Goal: Task Accomplishment & Management: Use online tool/utility

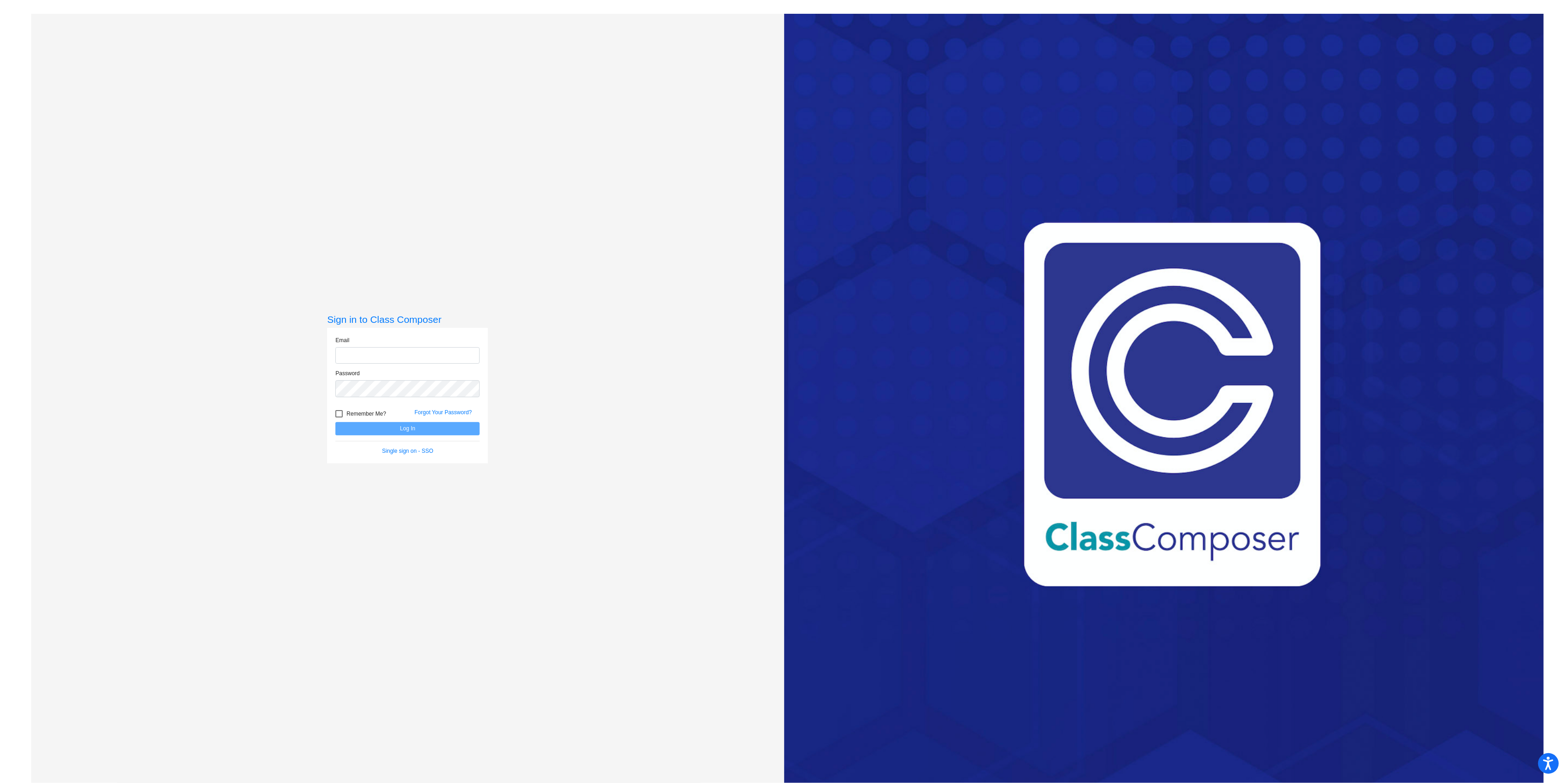
type input "[EMAIL_ADDRESS][PERSON_NAME][DOMAIN_NAME]"
click at [406, 428] on button "Log In" at bounding box center [407, 429] width 144 height 13
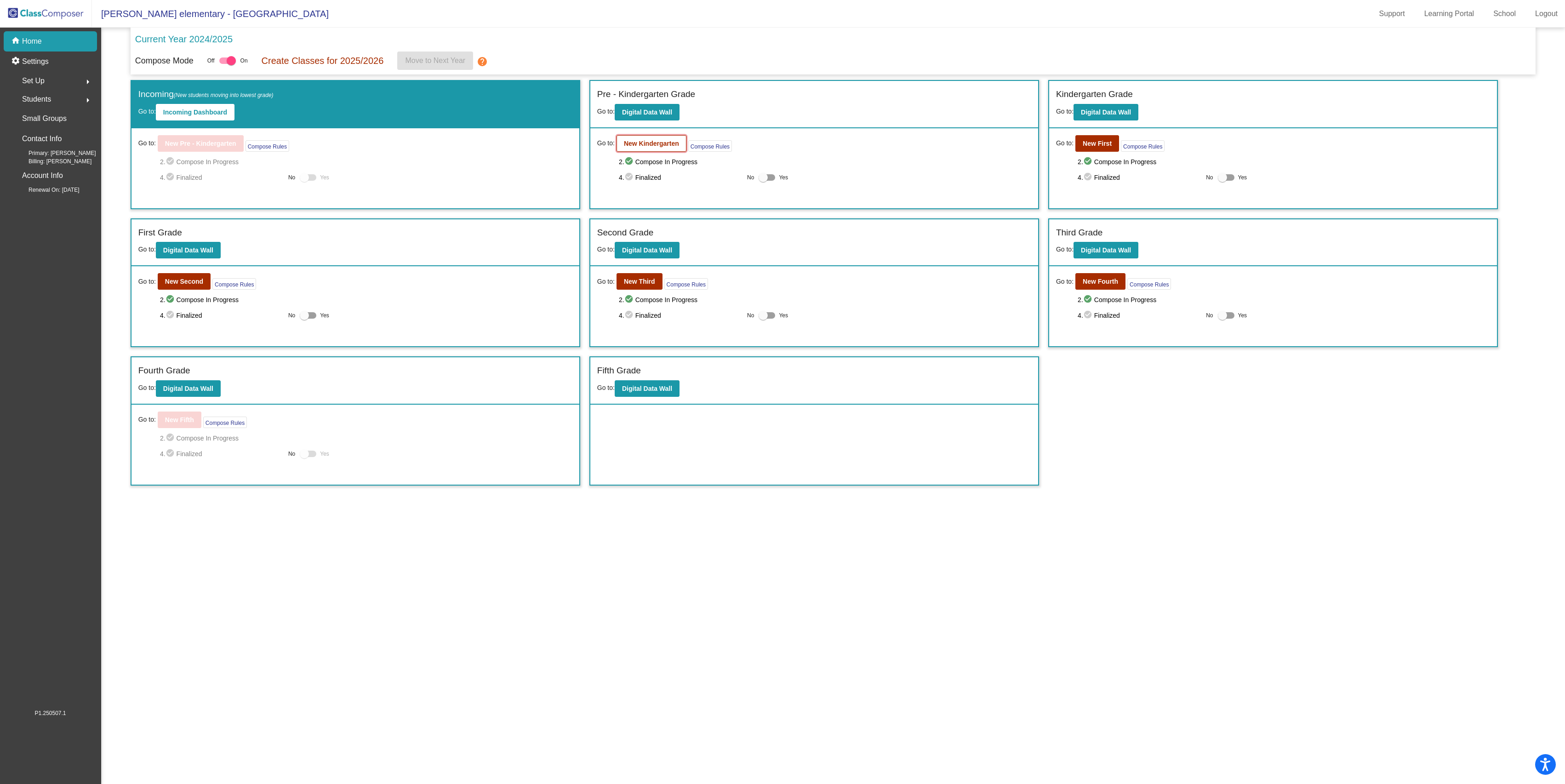
click at [644, 143] on b "New Kindergarten" at bounding box center [651, 143] width 55 height 7
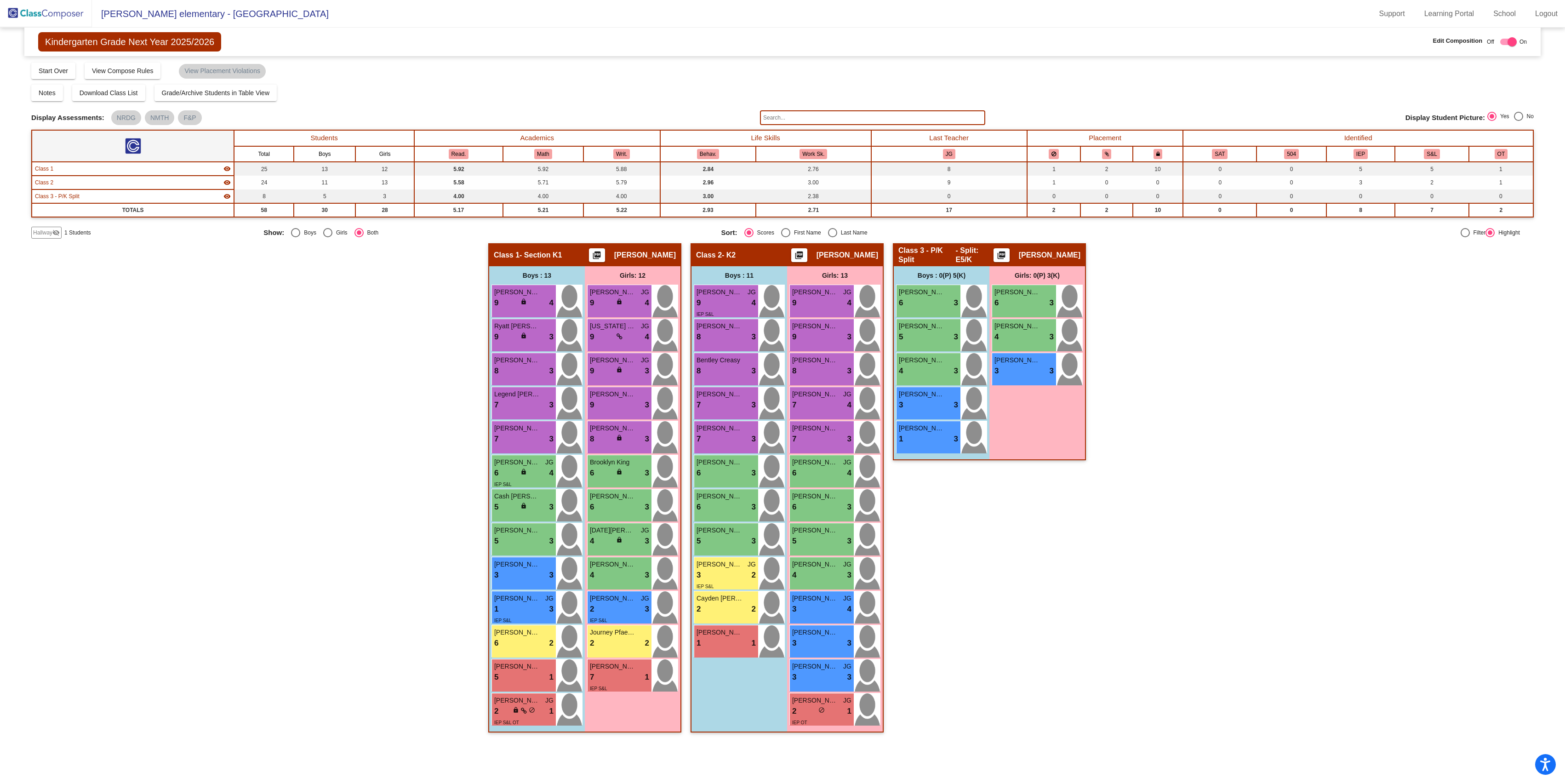
click at [27, 14] on img at bounding box center [46, 13] width 92 height 27
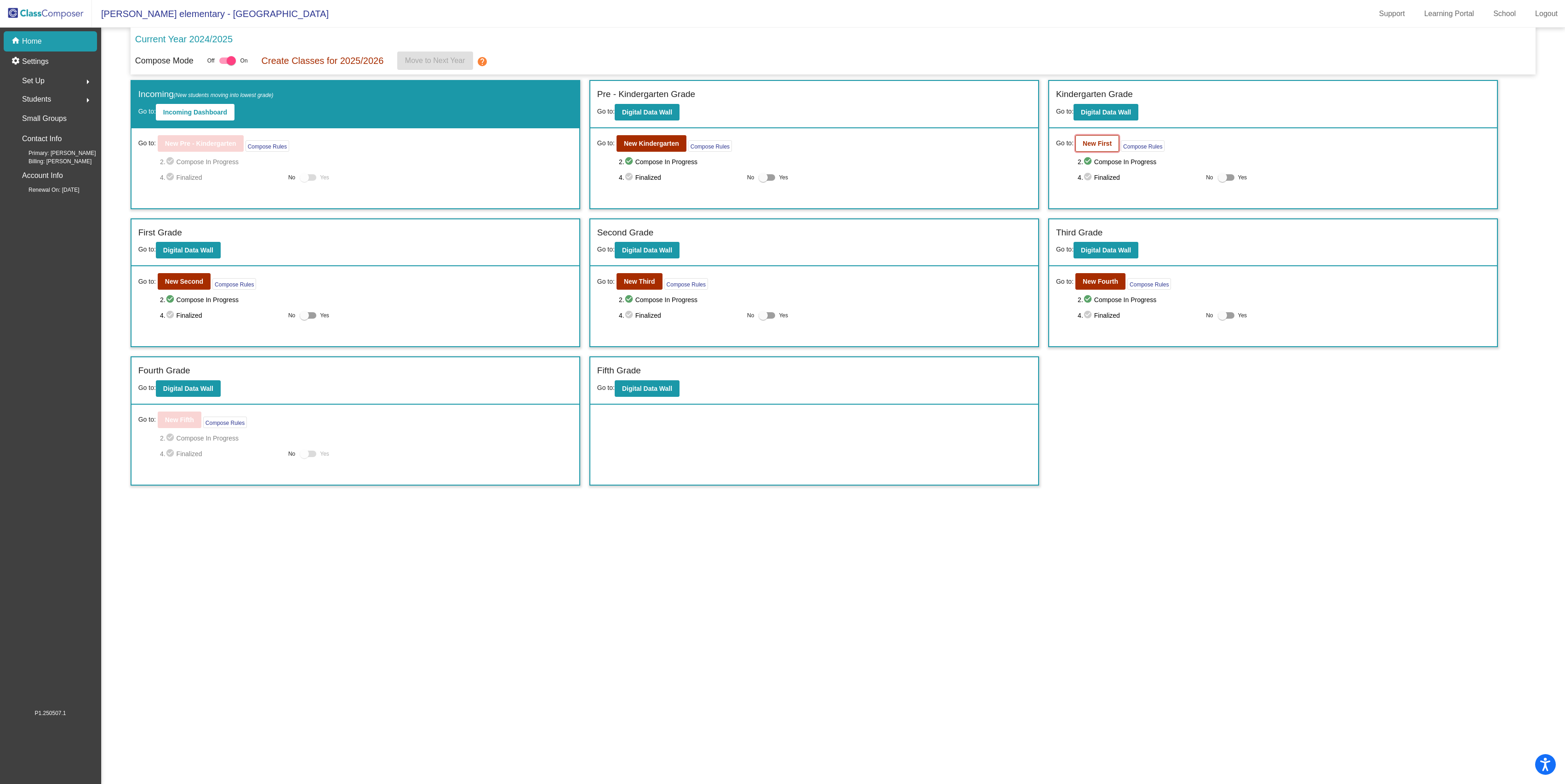
click at [1100, 144] on b "New First" at bounding box center [1097, 143] width 29 height 7
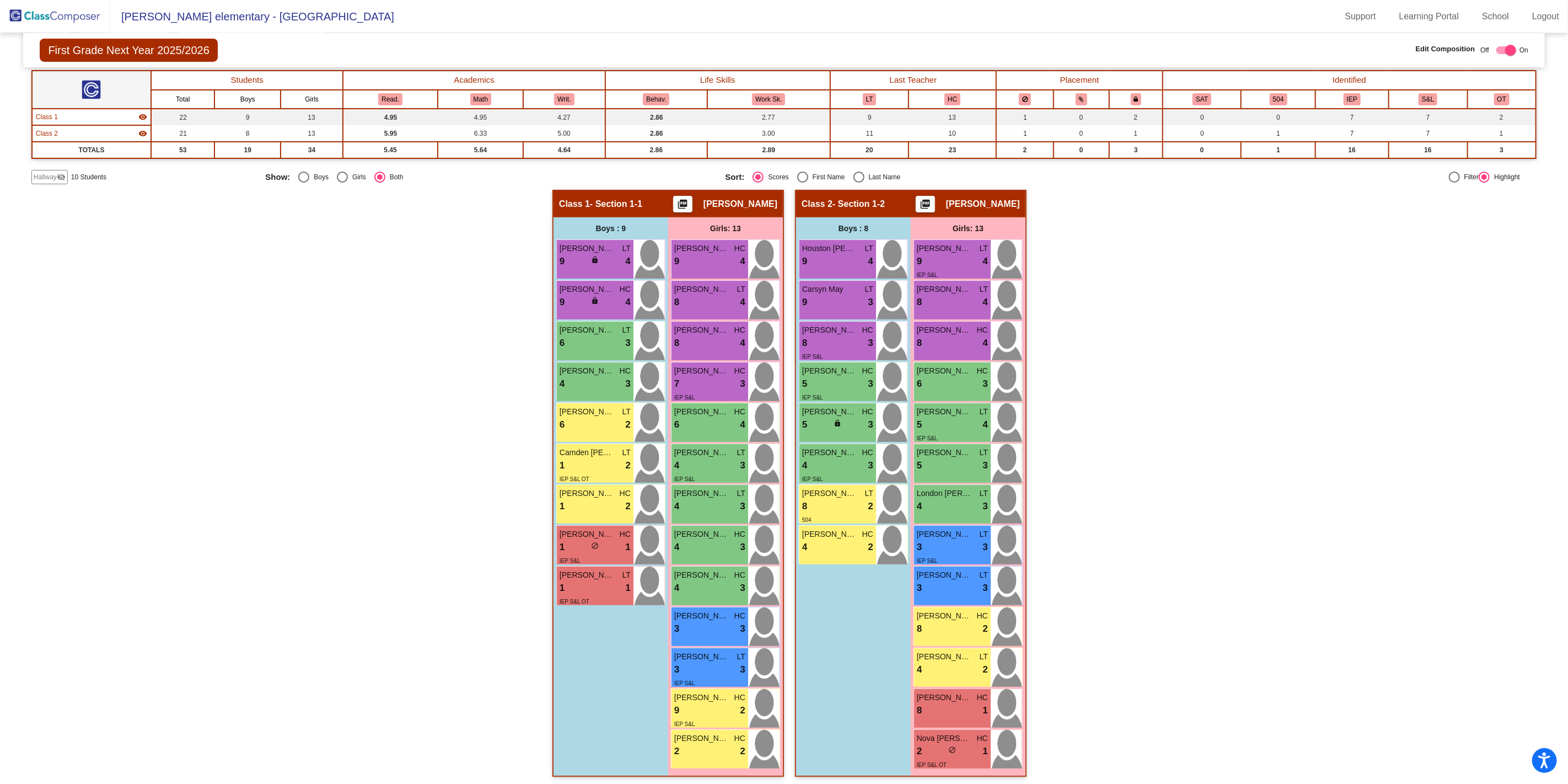
scroll to position [86, 0]
click at [25, 14] on img at bounding box center [55, 16] width 110 height 33
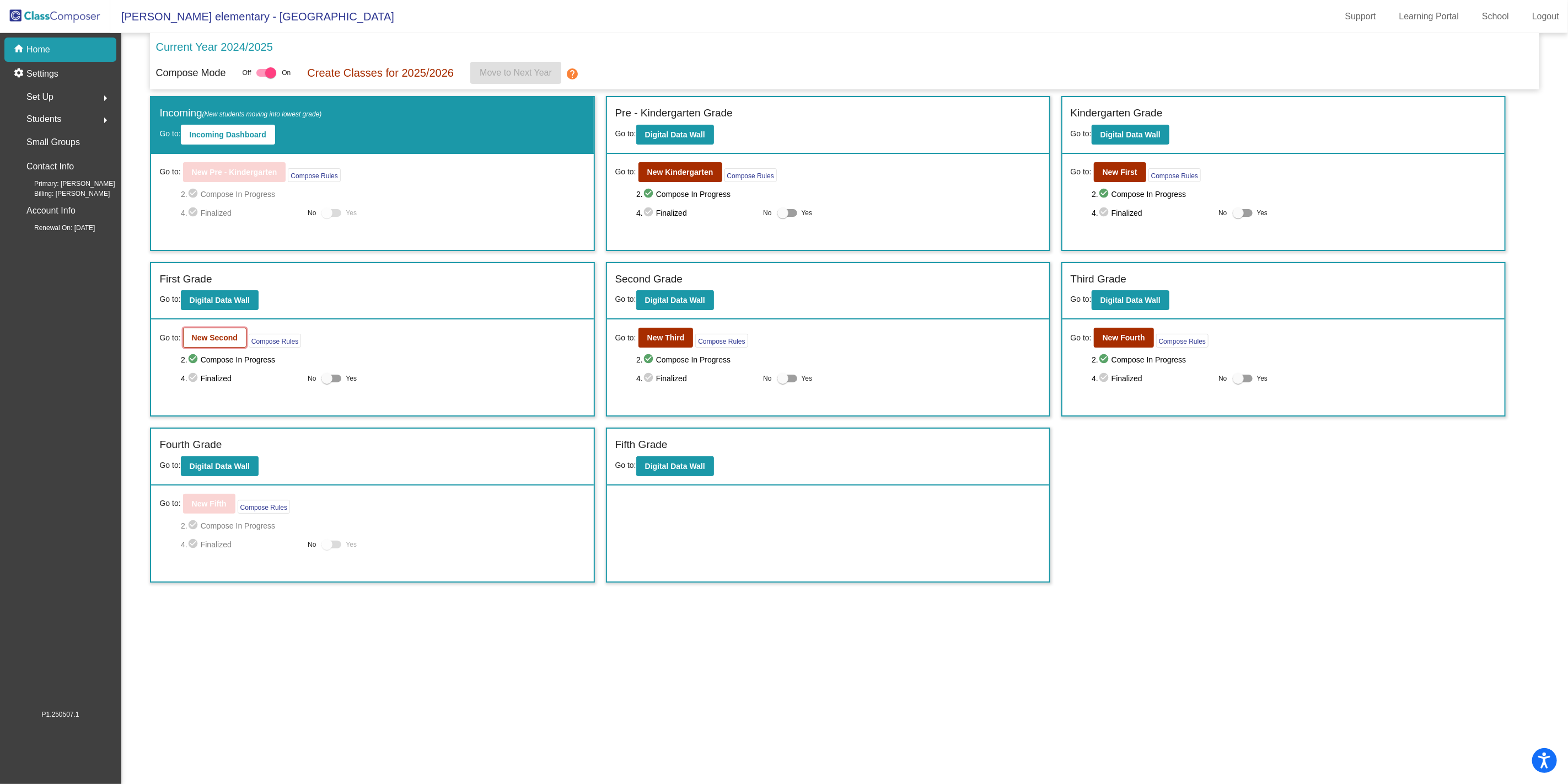
click at [215, 338] on b "New Second" at bounding box center [215, 338] width 46 height 9
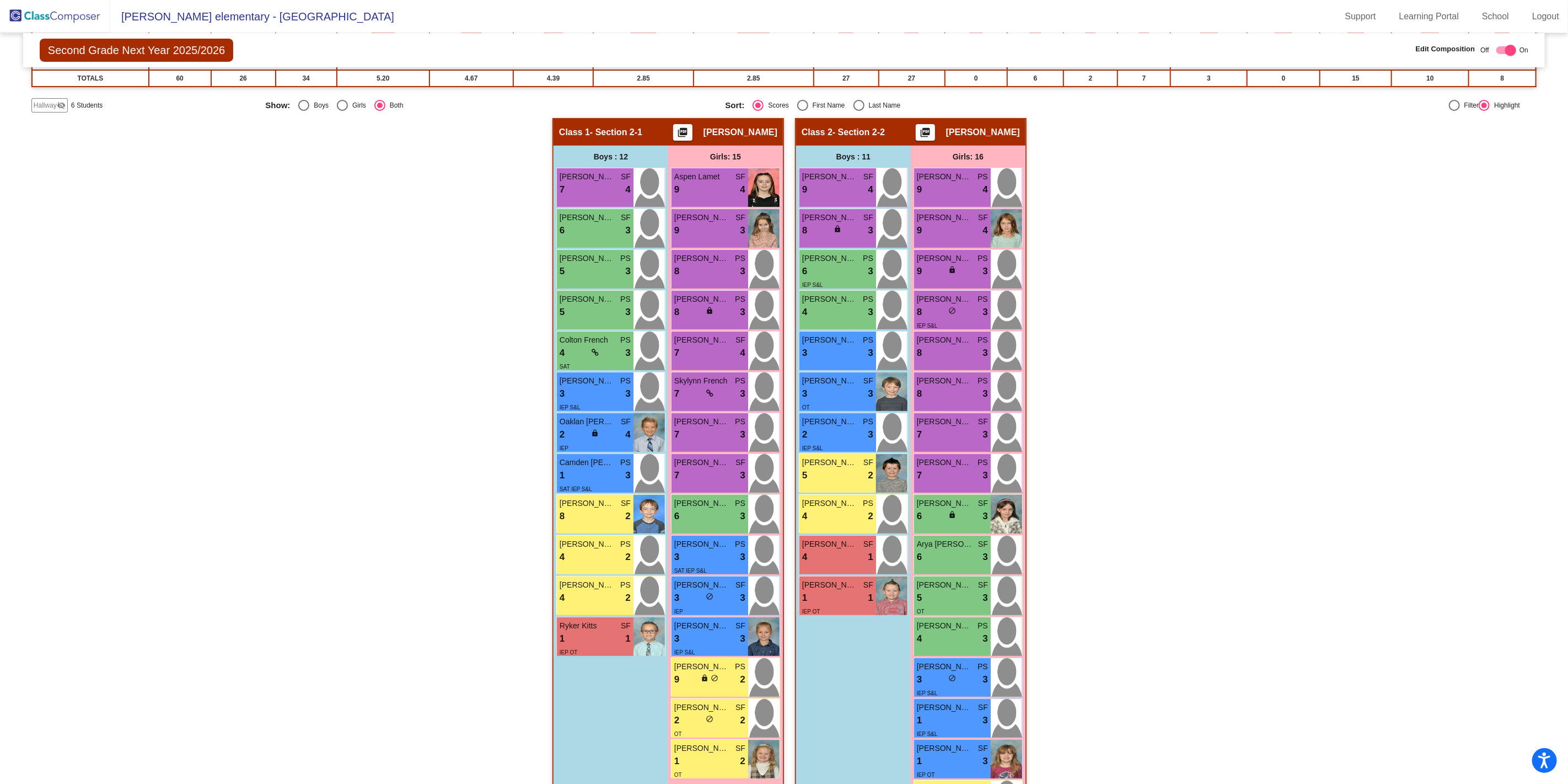
scroll to position [26, 0]
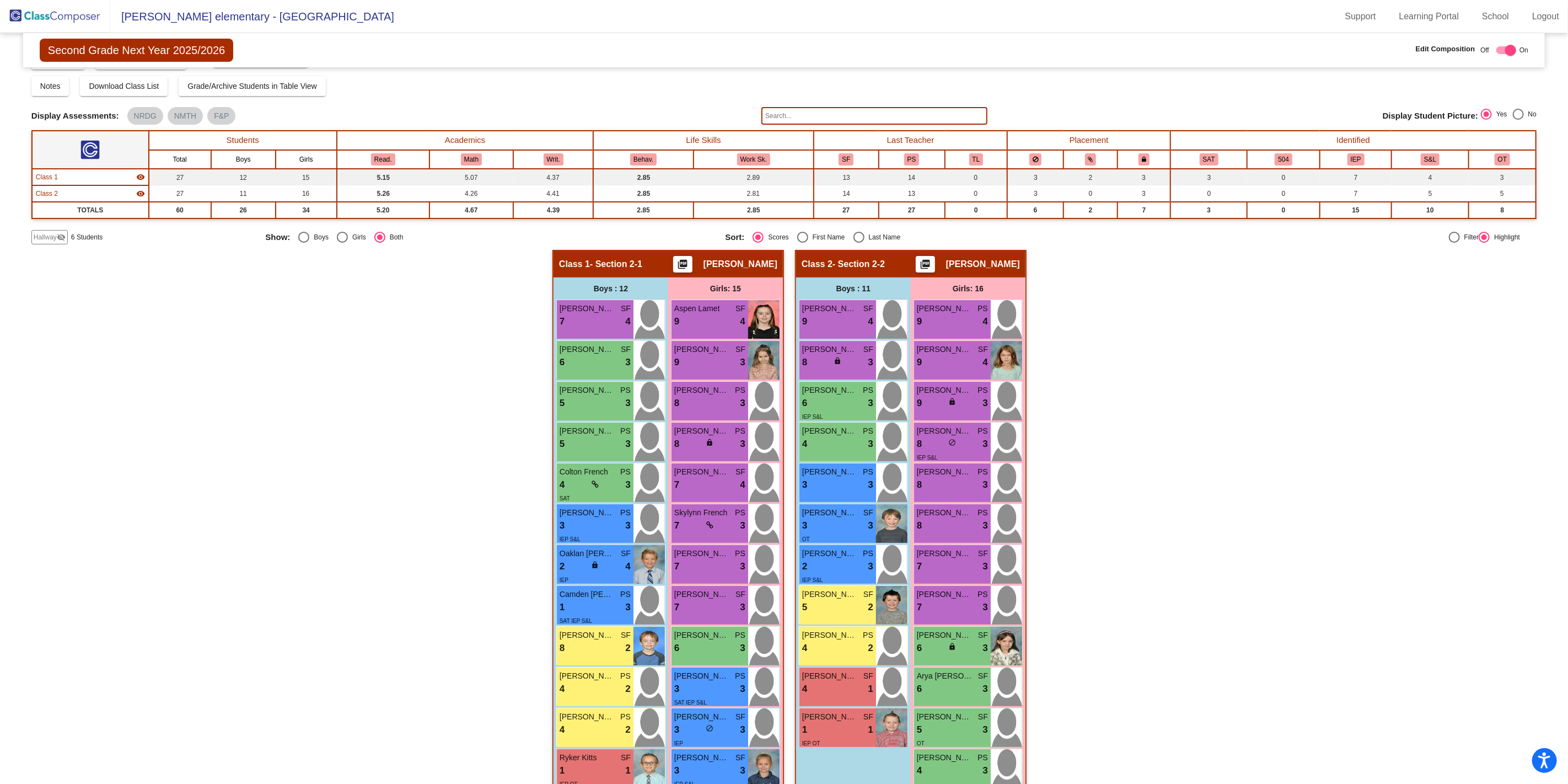
click at [53, 15] on img at bounding box center [55, 16] width 110 height 33
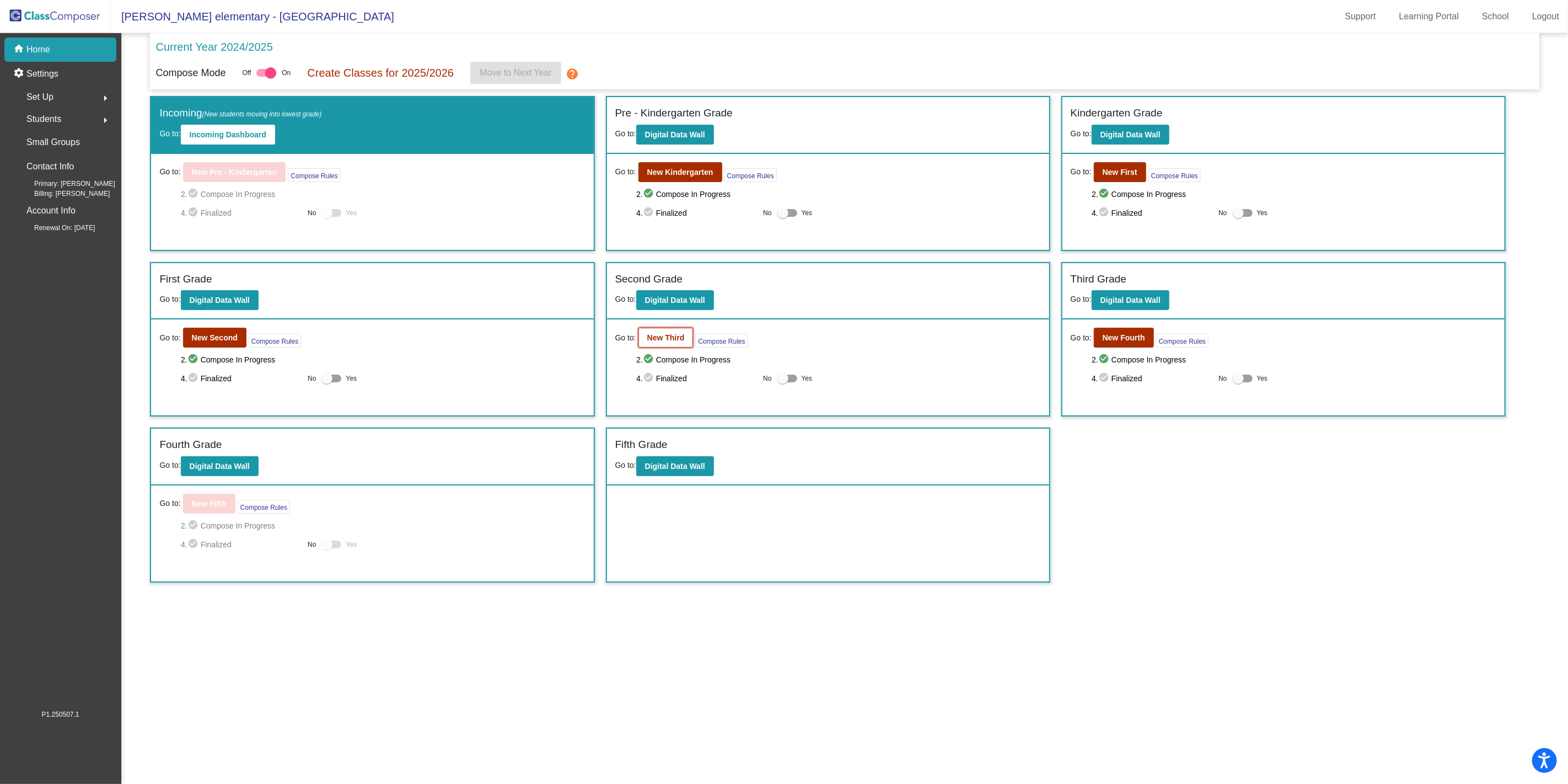
click at [677, 338] on b "New Third" at bounding box center [665, 338] width 37 height 9
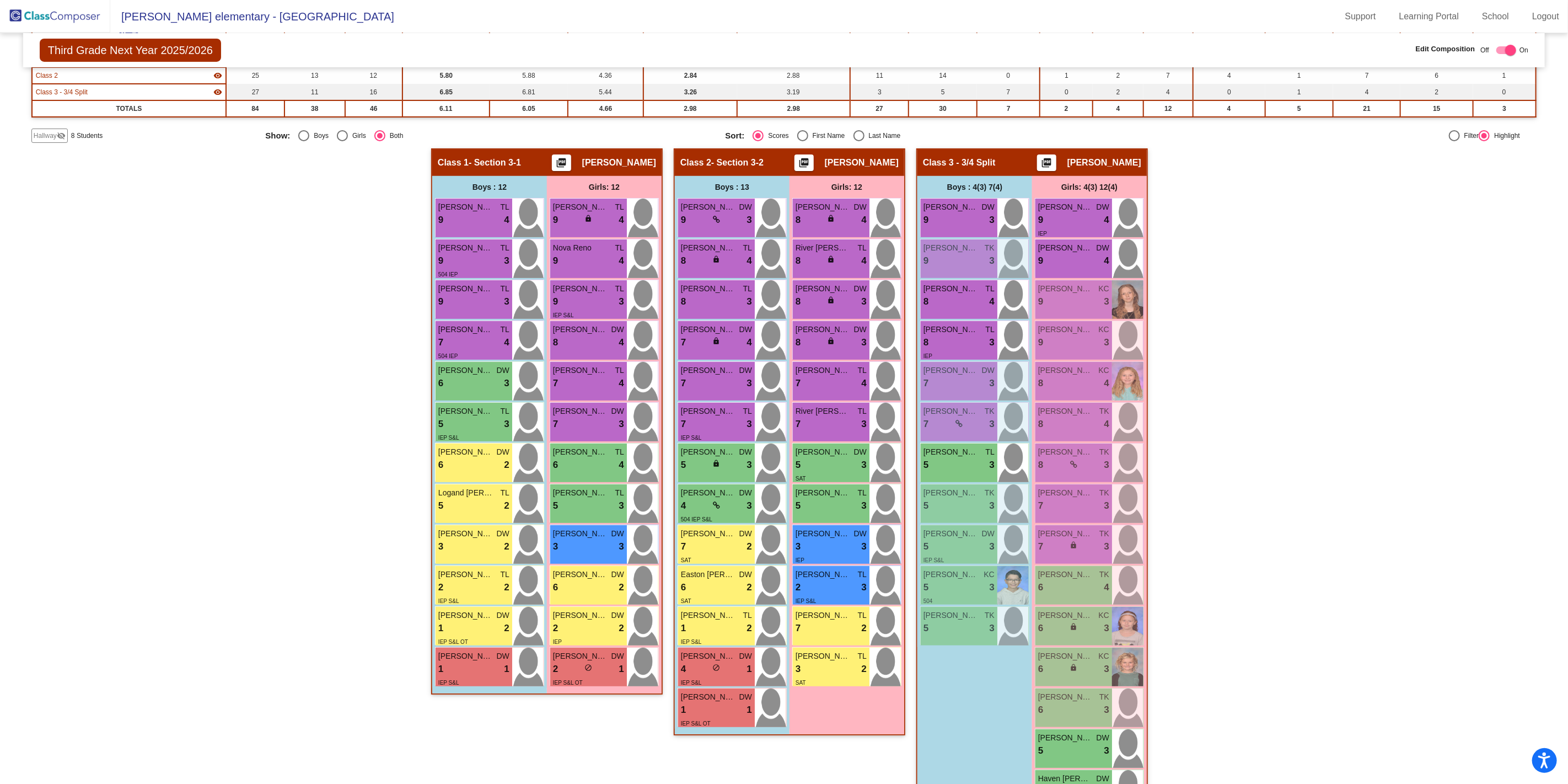
scroll to position [164, 0]
